Goal: Information Seeking & Learning: Learn about a topic

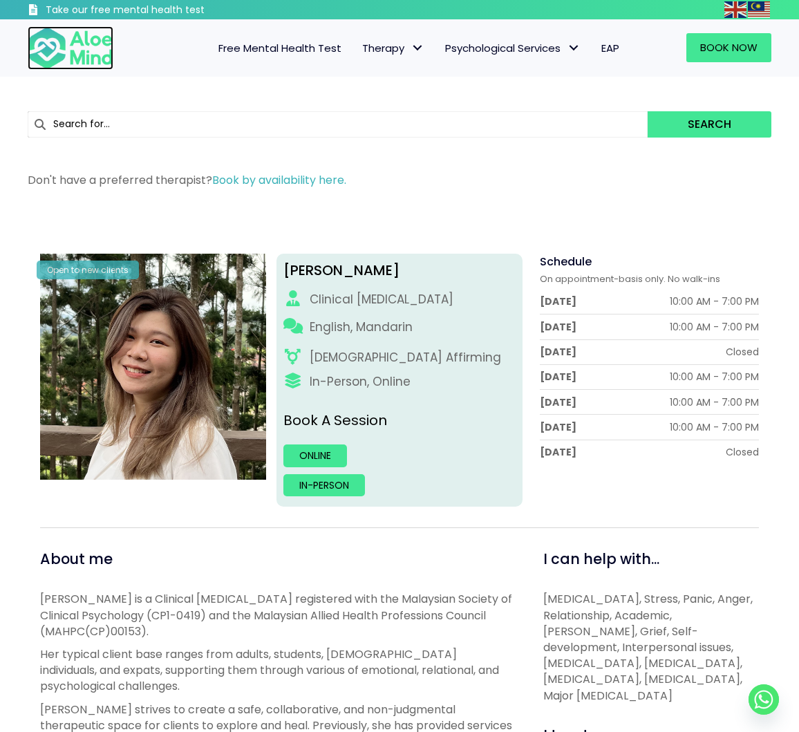
click at [85, 56] on img at bounding box center [71, 48] width 86 height 44
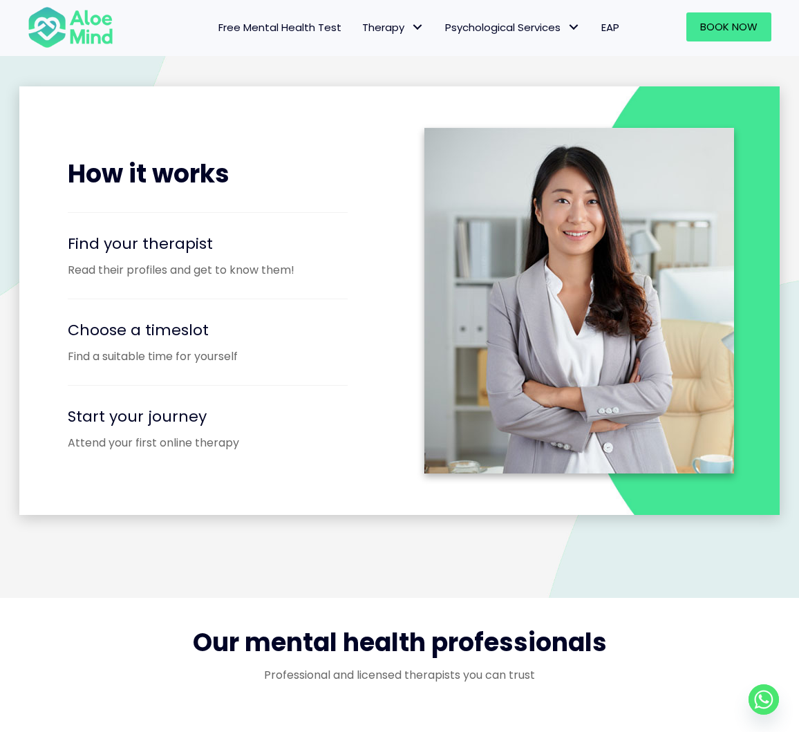
scroll to position [1526, 0]
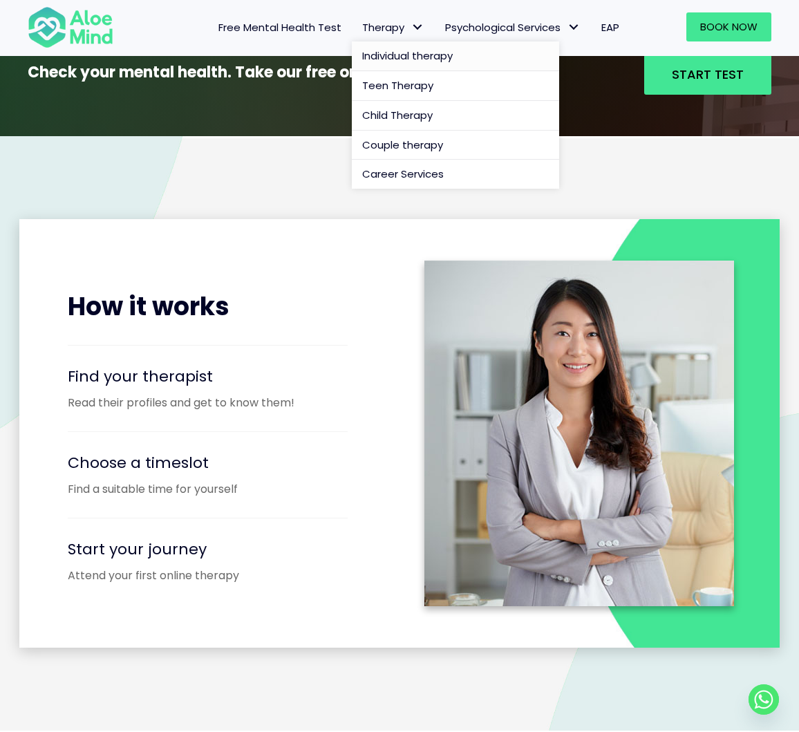
click at [410, 57] on span "Individual therapy" at bounding box center [407, 55] width 91 height 15
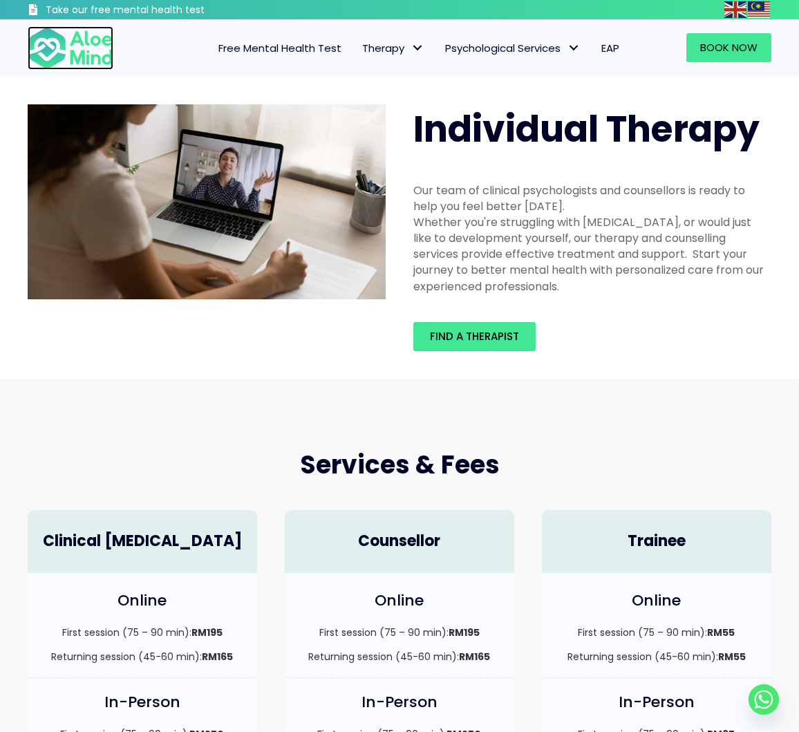
click at [95, 46] on img at bounding box center [71, 48] width 86 height 44
click at [89, 31] on img at bounding box center [71, 48] width 86 height 44
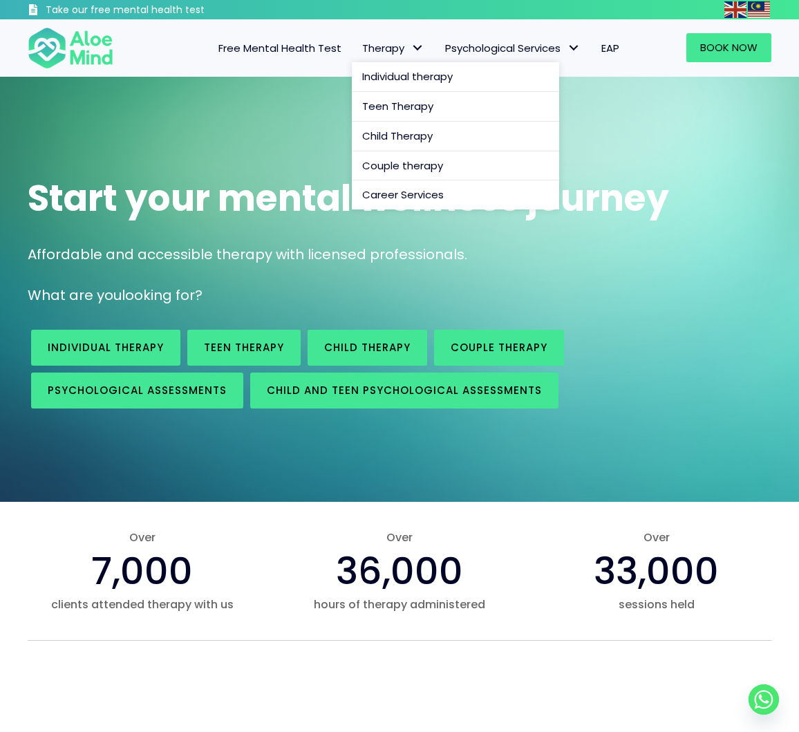
click at [395, 48] on span "Therapy" at bounding box center [393, 48] width 62 height 15
click at [422, 73] on span "Individual therapy" at bounding box center [407, 76] width 91 height 15
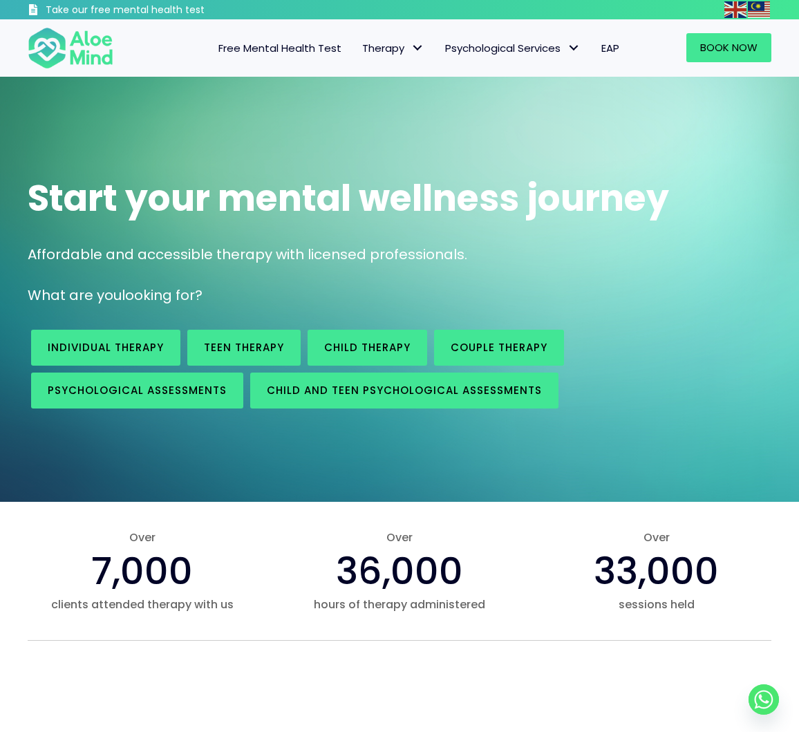
click at [301, 47] on span "Free Mental Health Test" at bounding box center [279, 48] width 123 height 15
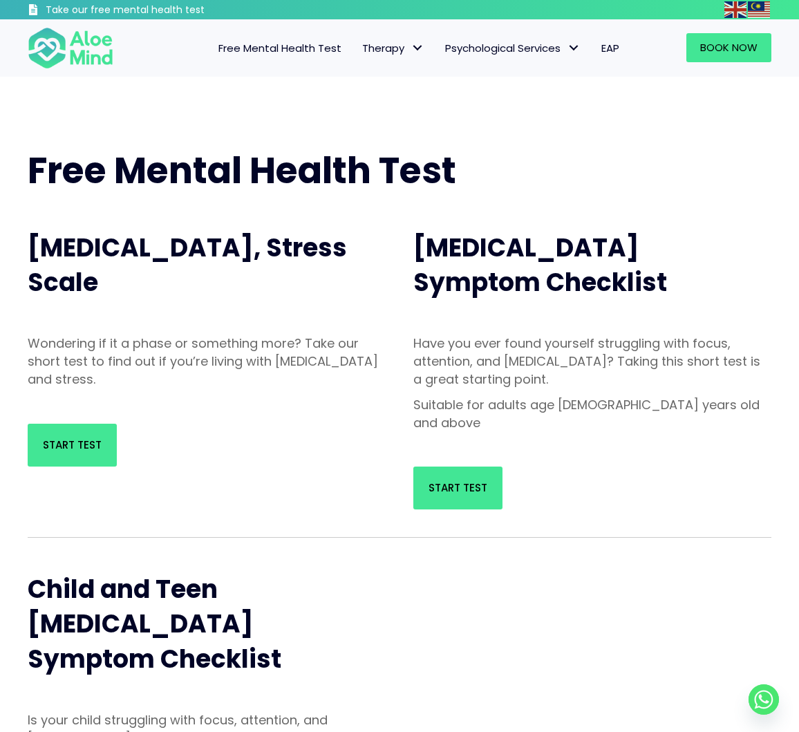
click at [296, 47] on span "Free Mental Health Test" at bounding box center [279, 48] width 123 height 15
click at [415, 49] on span "Therapy: submenu" at bounding box center [418, 48] width 20 height 20
click at [414, 76] on span "Individual therapy" at bounding box center [407, 76] width 91 height 15
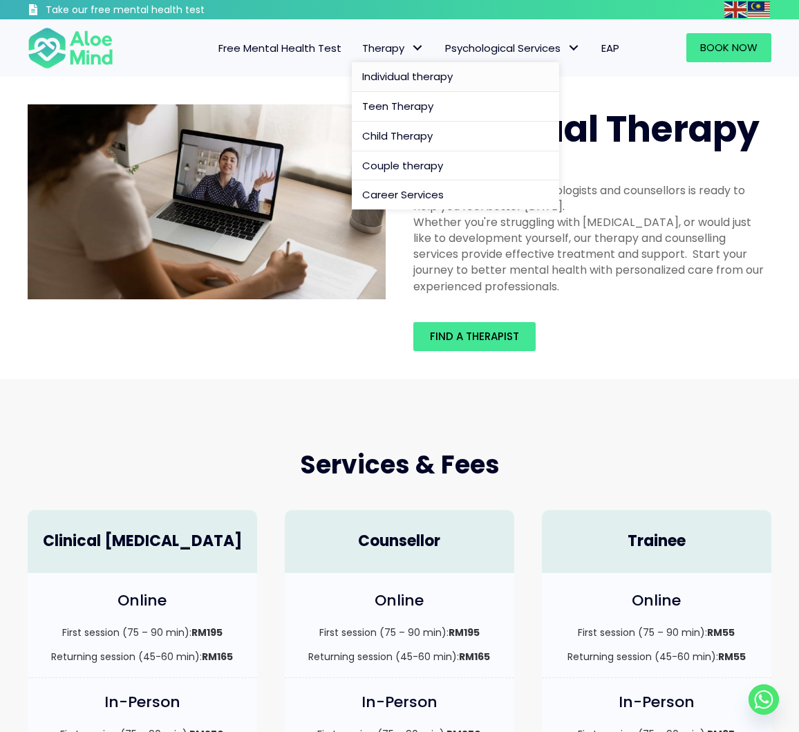
click at [413, 47] on span "Therapy: submenu" at bounding box center [418, 48] width 20 height 20
click at [405, 103] on span "Teen Therapy" at bounding box center [397, 106] width 71 height 15
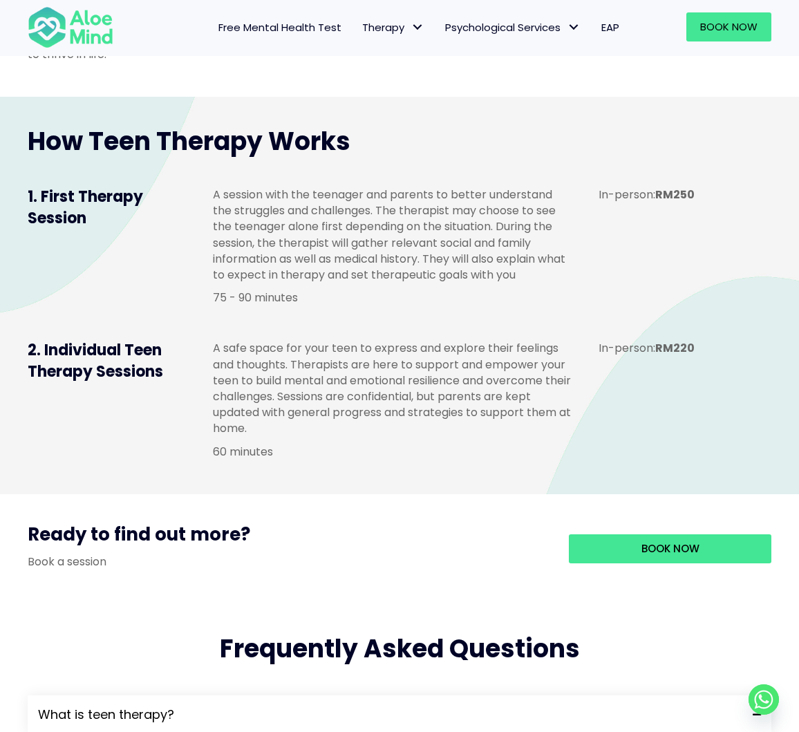
scroll to position [957, 0]
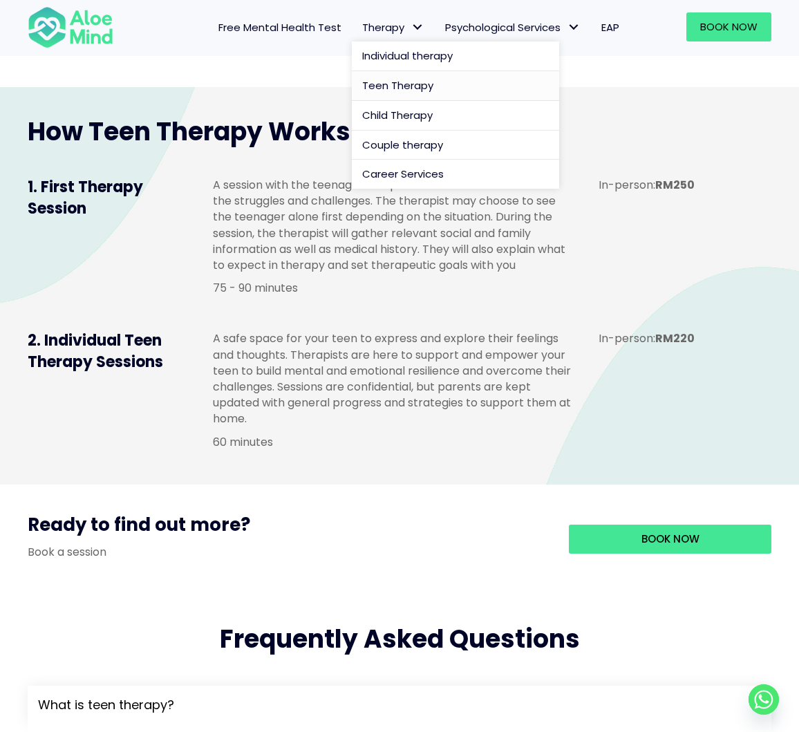
click at [415, 30] on span "Therapy: submenu" at bounding box center [418, 27] width 20 height 20
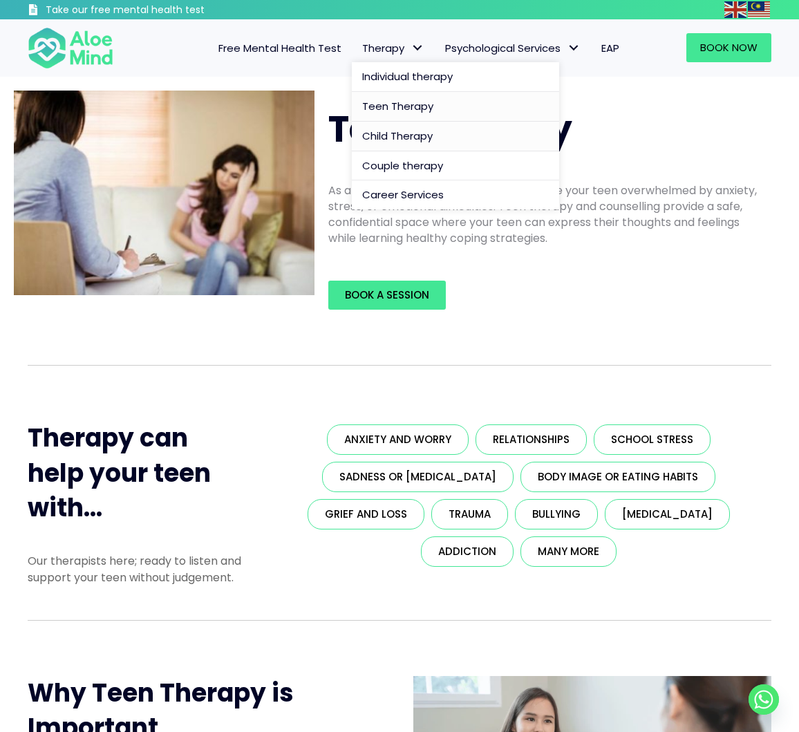
click at [410, 133] on span "Child Therapy" at bounding box center [397, 136] width 70 height 15
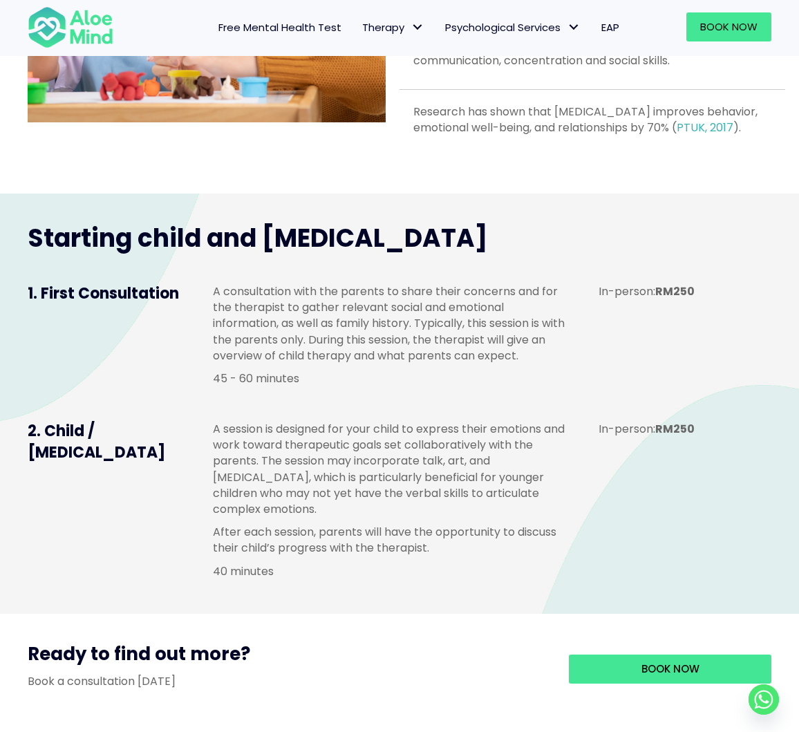
scroll to position [826, 0]
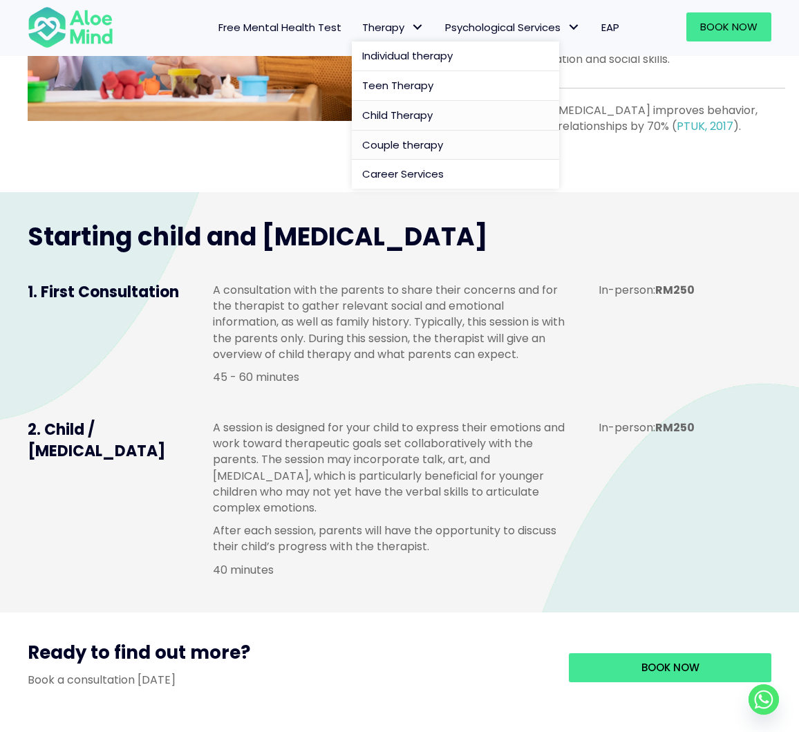
click at [419, 140] on span "Couple therapy" at bounding box center [402, 145] width 81 height 15
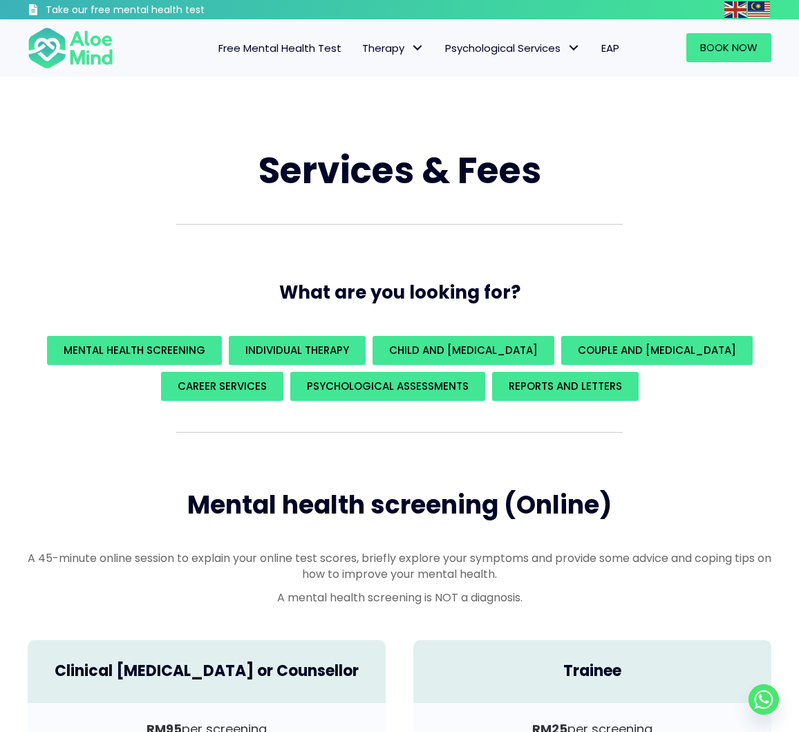
click at [614, 50] on span "EAP" at bounding box center [610, 48] width 18 height 15
